Goal: Information Seeking & Learning: Learn about a topic

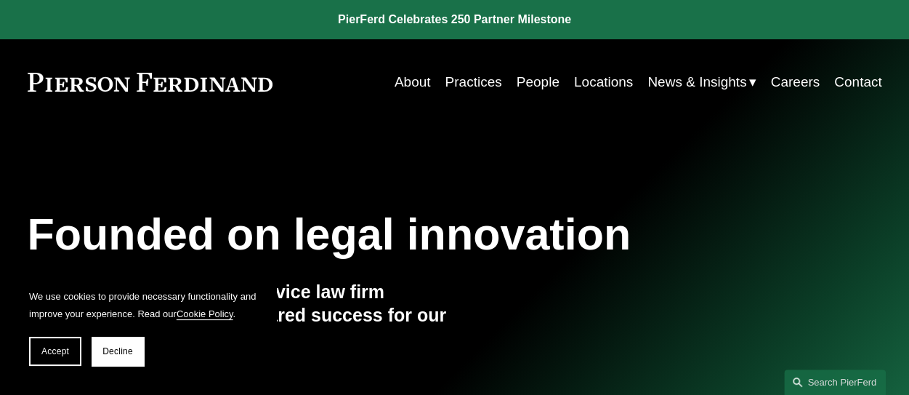
click at [517, 81] on link "People" at bounding box center [538, 82] width 43 height 28
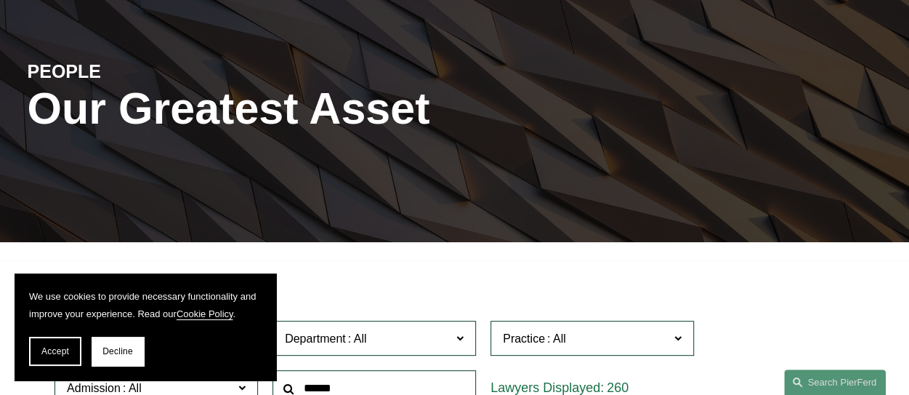
scroll to position [291, 0]
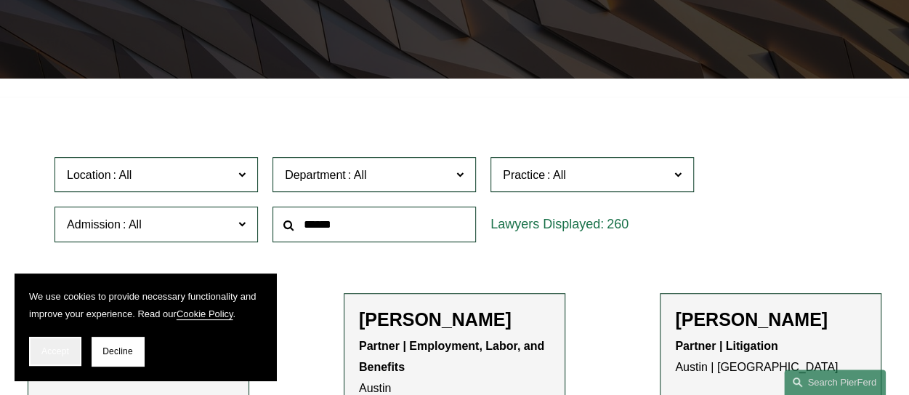
click at [73, 346] on button "Accept" at bounding box center [55, 351] width 52 height 29
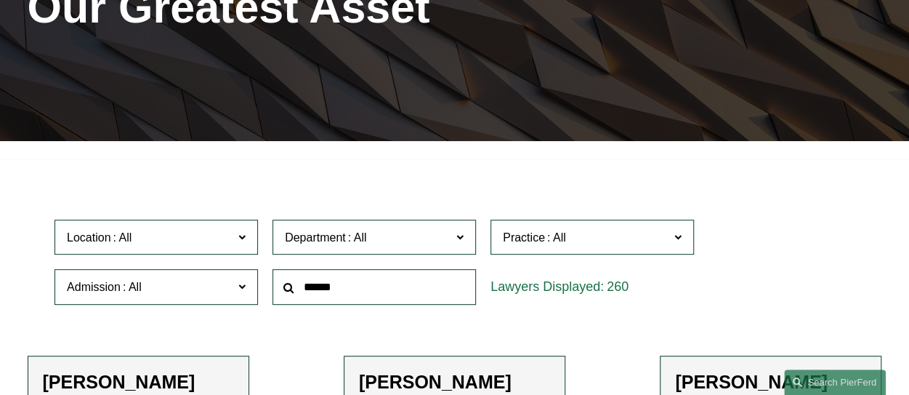
scroll to position [363, 0]
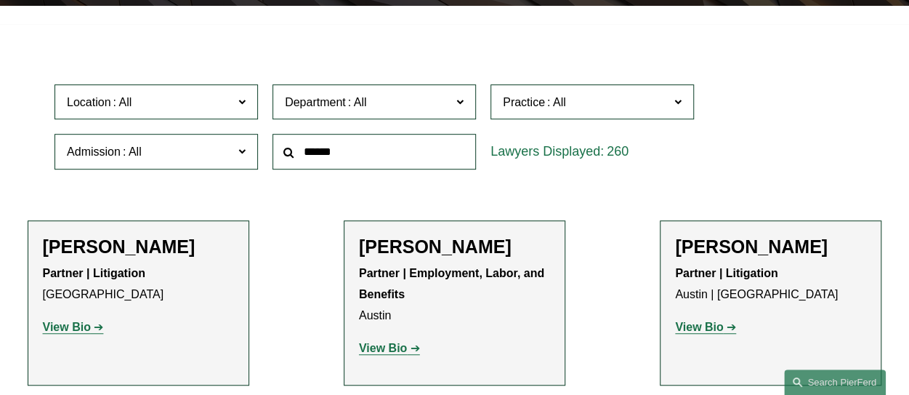
click at [363, 155] on input "text" at bounding box center [375, 152] width 204 height 36
type input "*******"
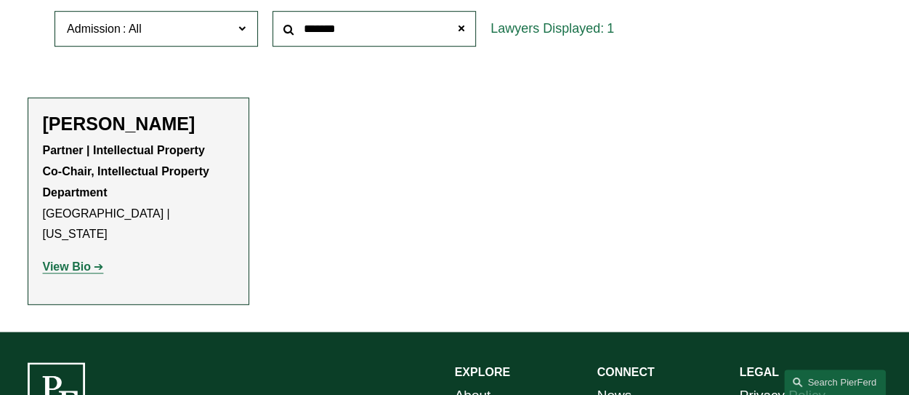
scroll to position [509, 0]
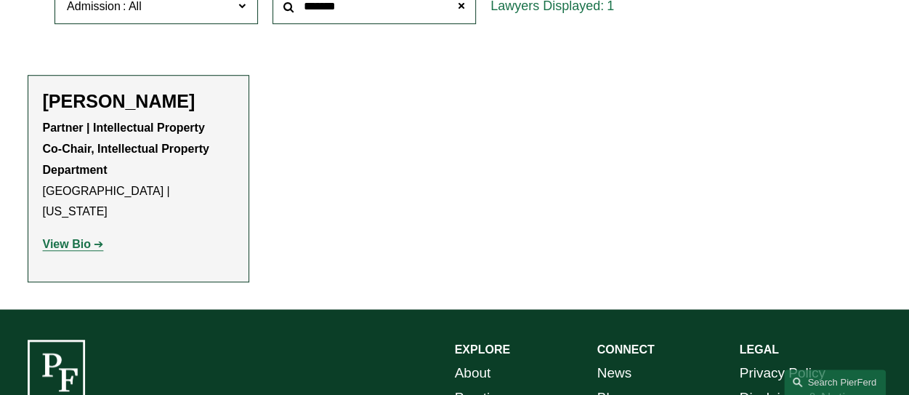
click at [126, 92] on li "Christopher R. Kinkade Partner | Intellectual Property Co-Chair, Intellectual P…" at bounding box center [139, 178] width 222 height 207
click at [97, 243] on link "View Bio" at bounding box center [73, 244] width 61 height 12
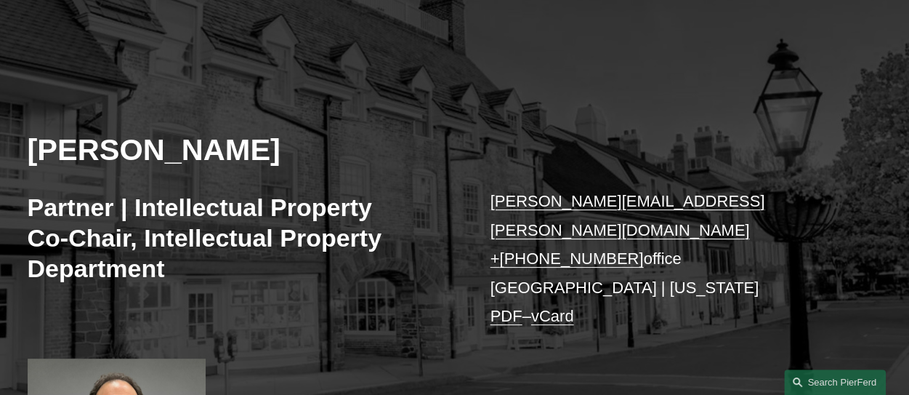
scroll to position [145, 0]
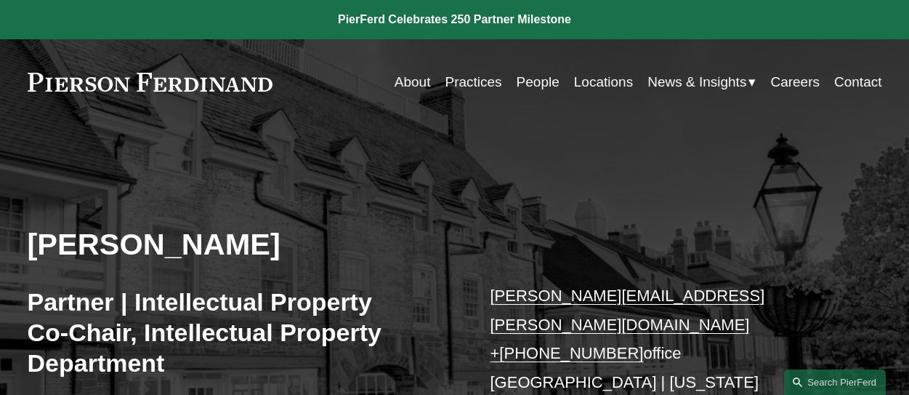
scroll to position [145, 0]
